Goal: Check status

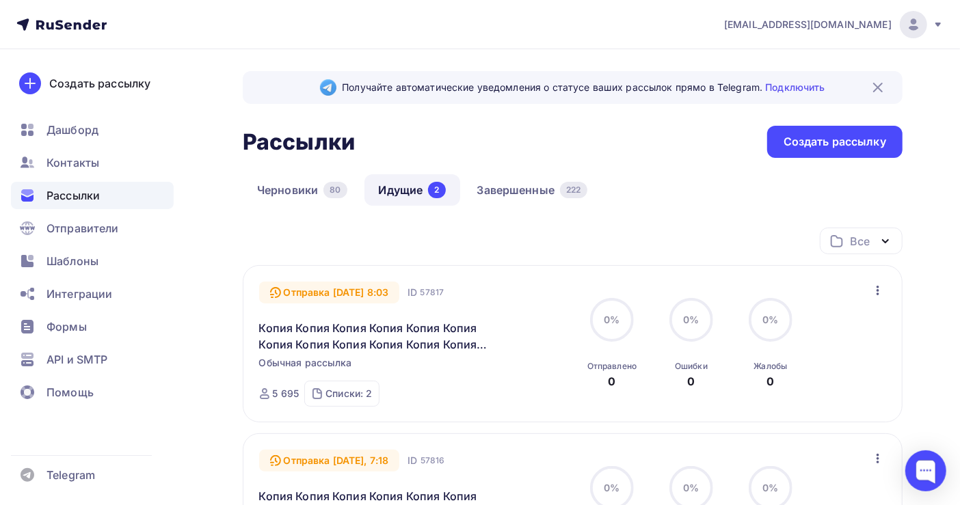
click at [945, 154] on div "Получайте автоматические уведомления о статусе ваших рассылок прямо в Telegram.…" at bounding box center [480, 419] width 960 height 740
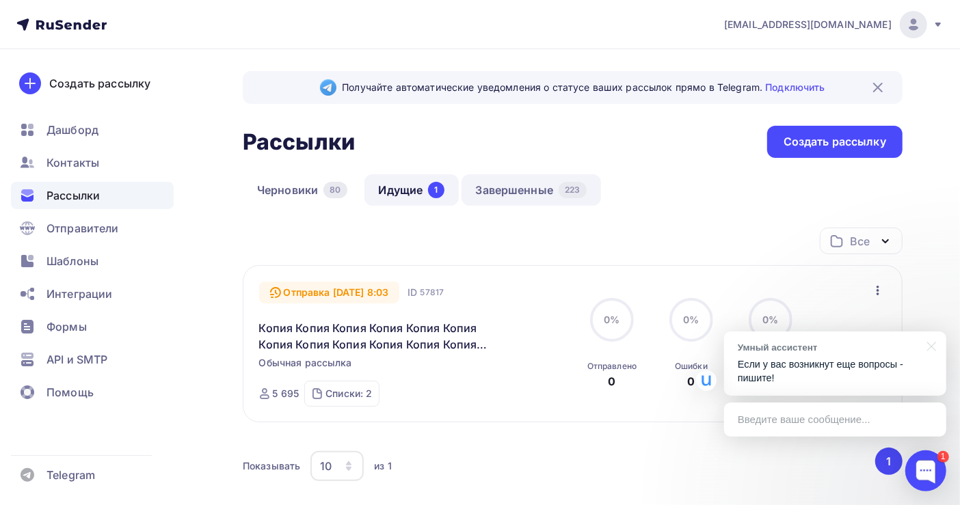
click at [514, 180] on link "Завершенные 223" at bounding box center [530, 189] width 139 height 31
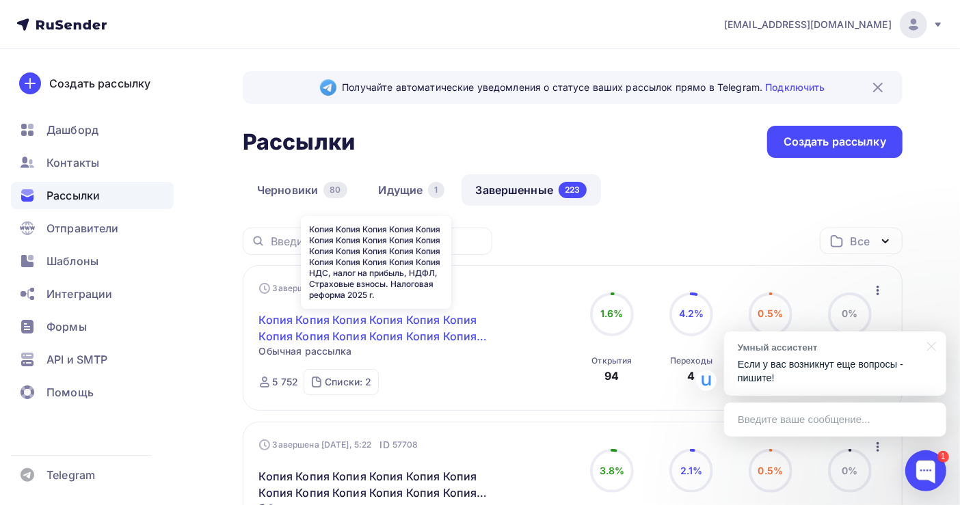
click at [411, 332] on link "Копия Копия Копия Копия Копия Копия Копия Копия Копия Копия Копия Копия Копия К…" at bounding box center [376, 328] width 234 height 33
